Goal: Task Accomplishment & Management: Manage account settings

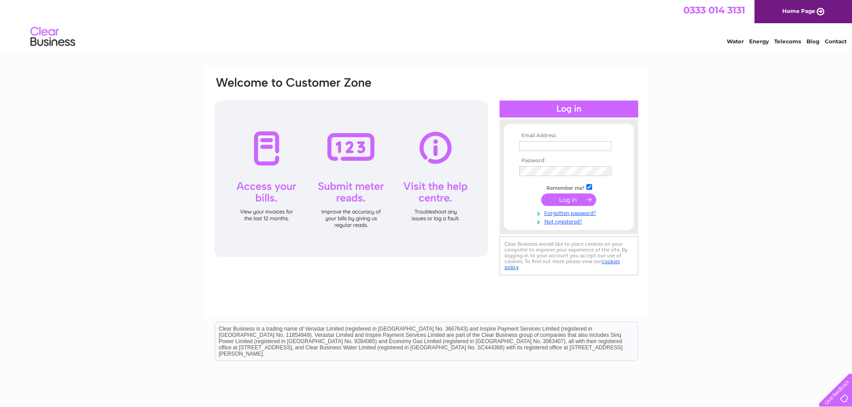
type input "invoicing@byrnehomeimprovements.co.uk"
click at [575, 200] on input "submit" at bounding box center [568, 200] width 55 height 13
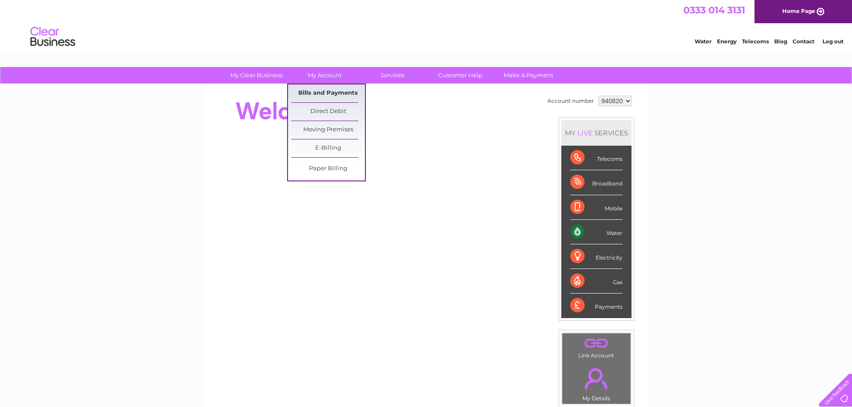
click at [325, 94] on link "Bills and Payments" at bounding box center [328, 94] width 74 height 18
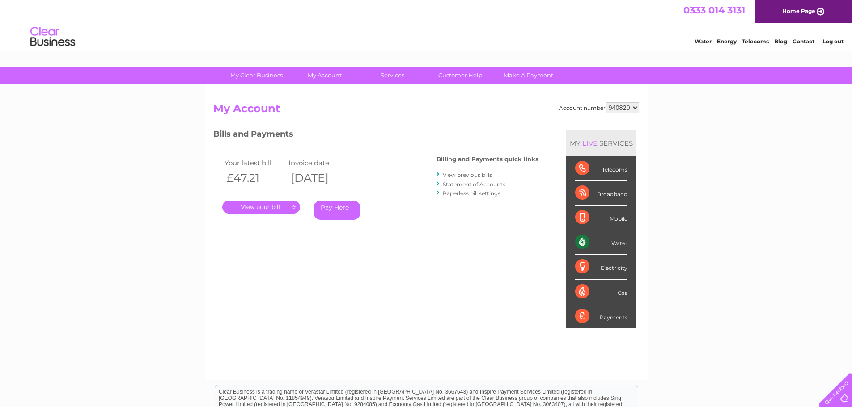
click at [269, 208] on link "." at bounding box center [261, 207] width 78 height 13
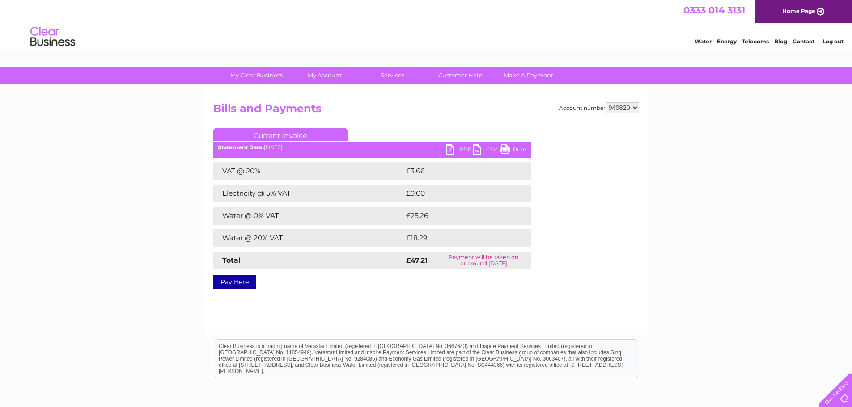
click at [517, 149] on link "Print" at bounding box center [513, 150] width 27 height 13
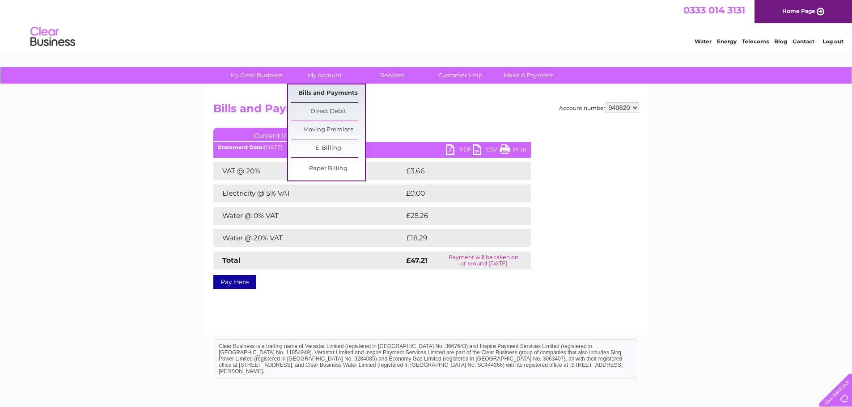
click at [342, 97] on link "Bills and Payments" at bounding box center [328, 94] width 74 height 18
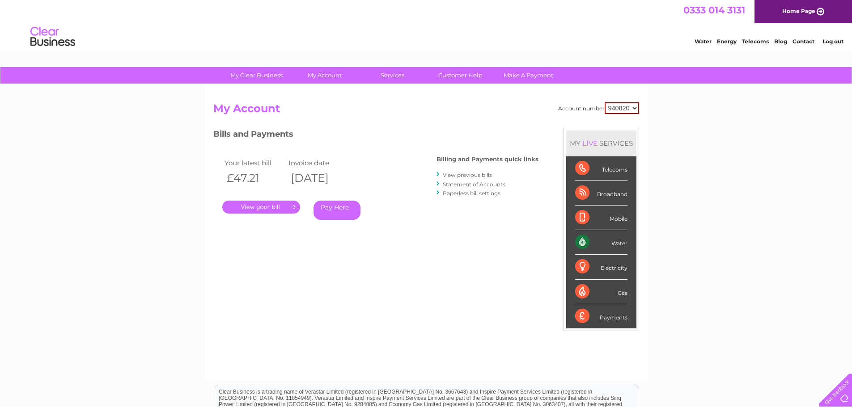
click at [465, 175] on link "View previous bills" at bounding box center [467, 175] width 49 height 7
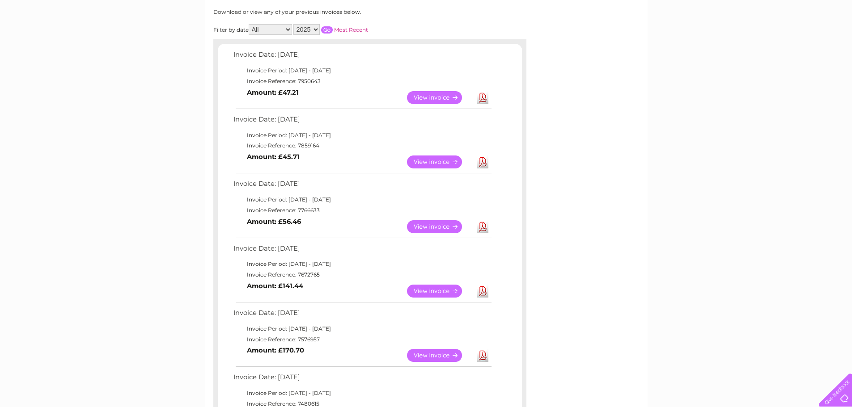
scroll to position [134, 0]
